Goal: Task Accomplishment & Management: Manage account settings

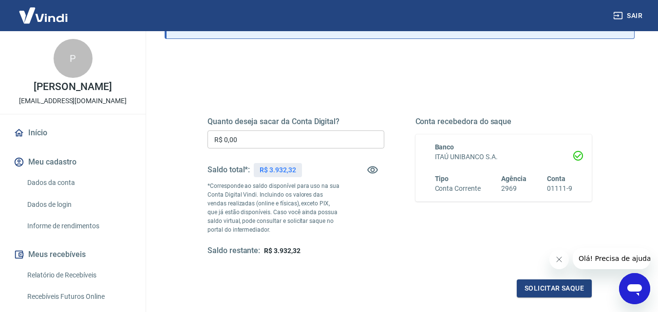
scroll to position [97, 0]
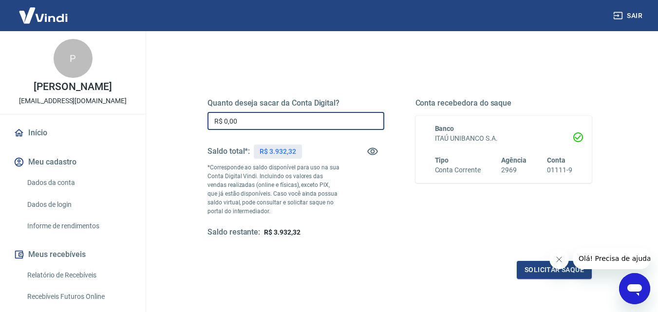
click at [241, 118] on input "R$ 0,00" at bounding box center [295, 121] width 177 height 18
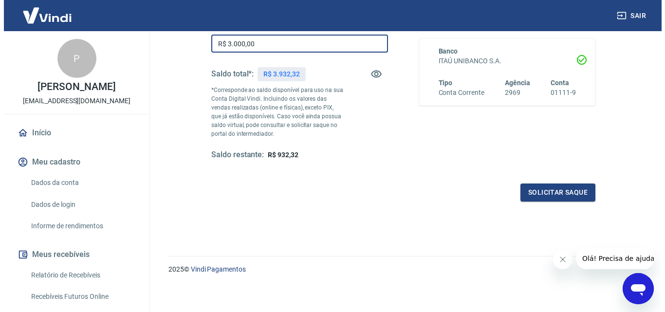
scroll to position [178, 0]
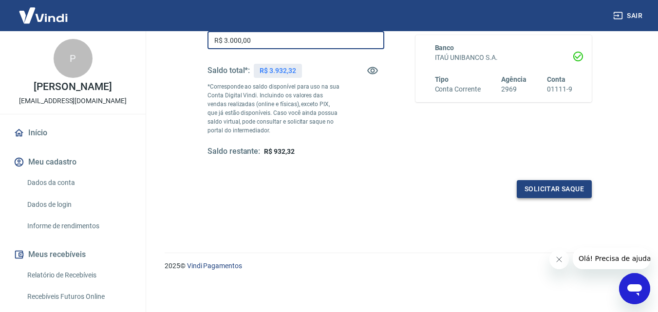
type input "R$ 3.000,00"
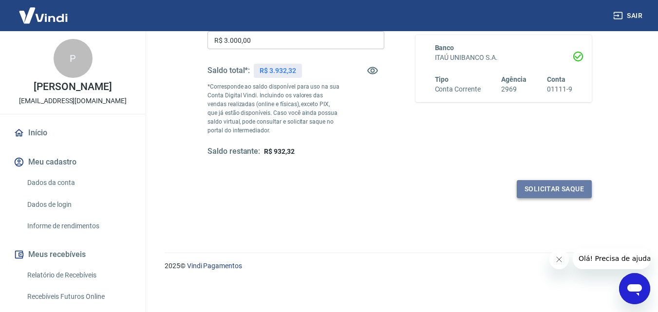
click at [528, 194] on button "Solicitar saque" at bounding box center [554, 189] width 75 height 18
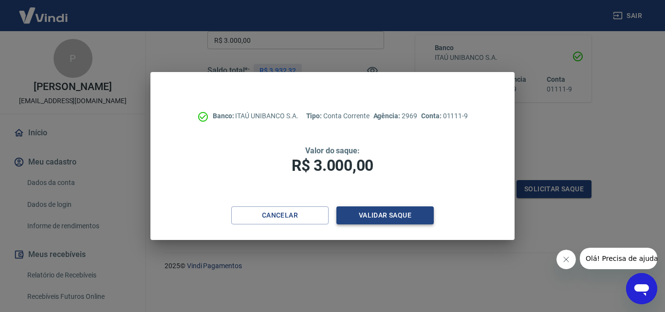
click at [408, 213] on button "Validar saque" at bounding box center [384, 215] width 97 height 18
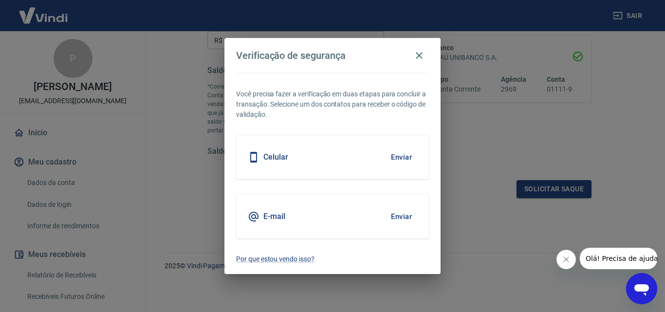
click at [402, 165] on button "Enviar" at bounding box center [402, 157] width 32 height 20
click at [401, 160] on button "Enviar" at bounding box center [402, 157] width 32 height 20
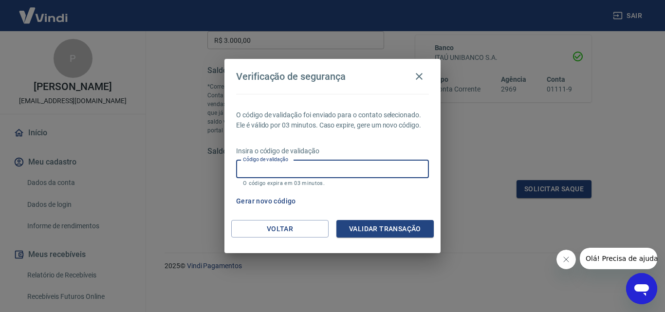
click at [290, 171] on input "Código de validação" at bounding box center [332, 169] width 193 height 18
type input "364575"
click at [362, 230] on button "Validar transação" at bounding box center [384, 229] width 97 height 18
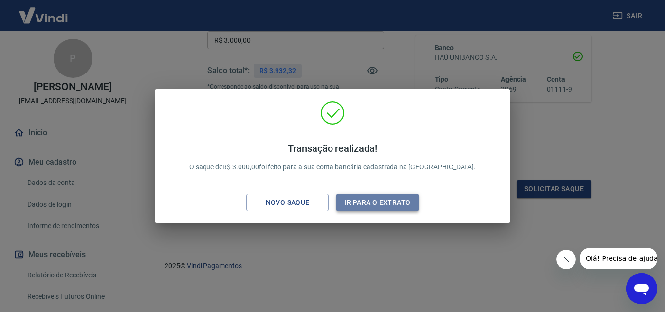
click at [349, 202] on button "Ir para o extrato" at bounding box center [377, 203] width 82 height 18
